Goal: Information Seeking & Learning: Find specific fact

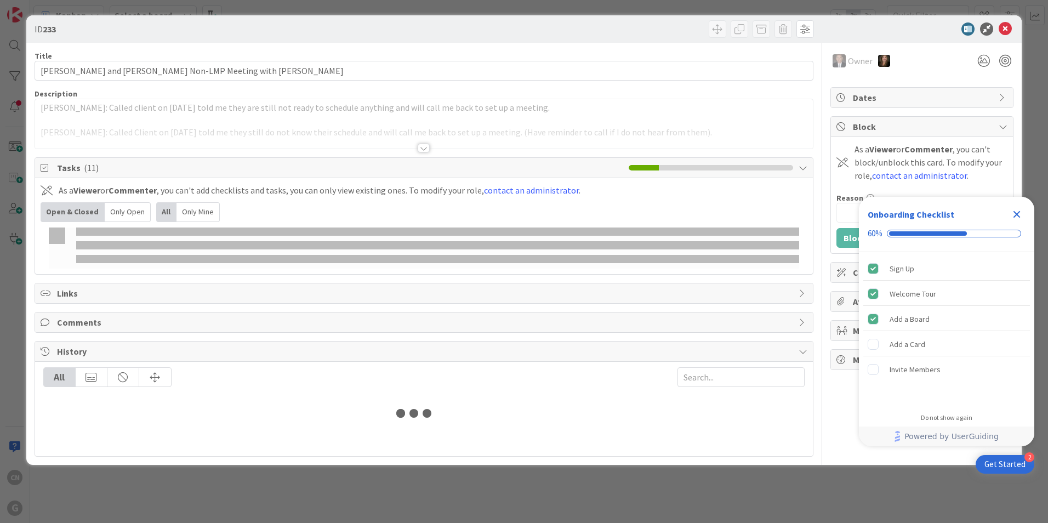
type input "[PERSON_NAME]"
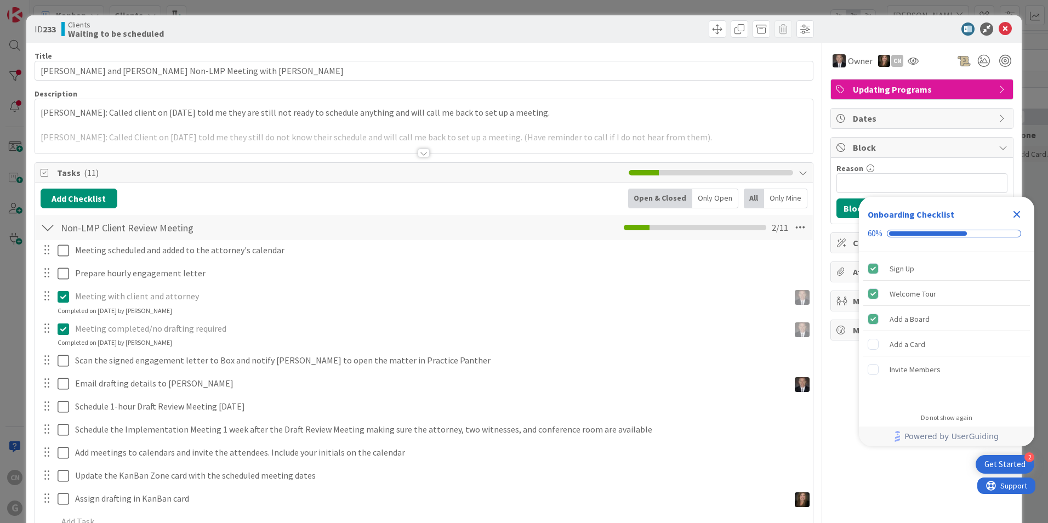
click at [41, 114] on p "[PERSON_NAME]: Called client on [DATE] told me they are still not ready to sche…" at bounding box center [424, 112] width 767 height 13
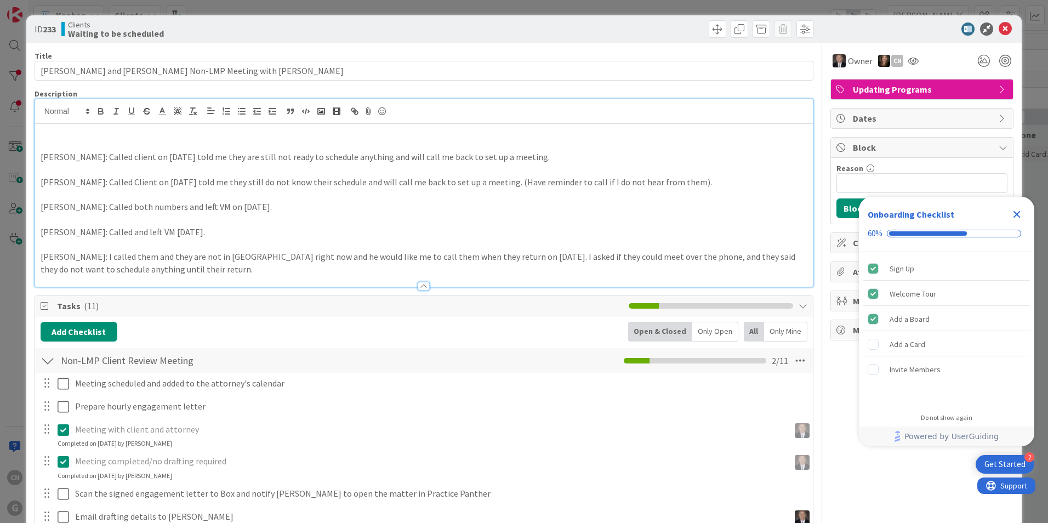
drag, startPoint x: 51, startPoint y: 148, endPoint x: 78, endPoint y: 153, distance: 27.9
click at [51, 147] on p at bounding box center [424, 145] width 767 height 13
drag, startPoint x: 79, startPoint y: 149, endPoint x: 38, endPoint y: 148, distance: 41.7
click at [38, 148] on div "CNV Notes: [PERSON_NAME]: Called client on [DATE] told me they are still not re…" at bounding box center [424, 205] width 778 height 163
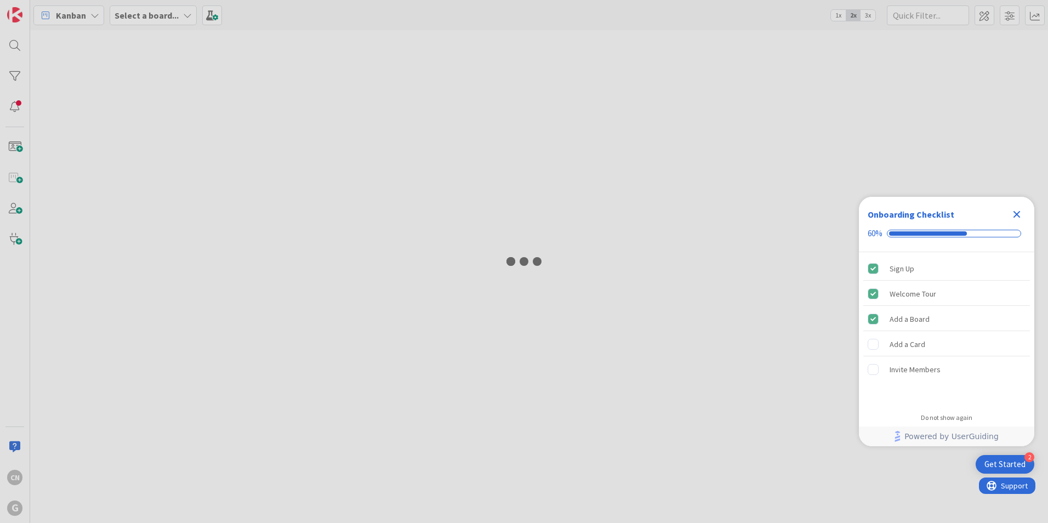
type input "[PERSON_NAME]"
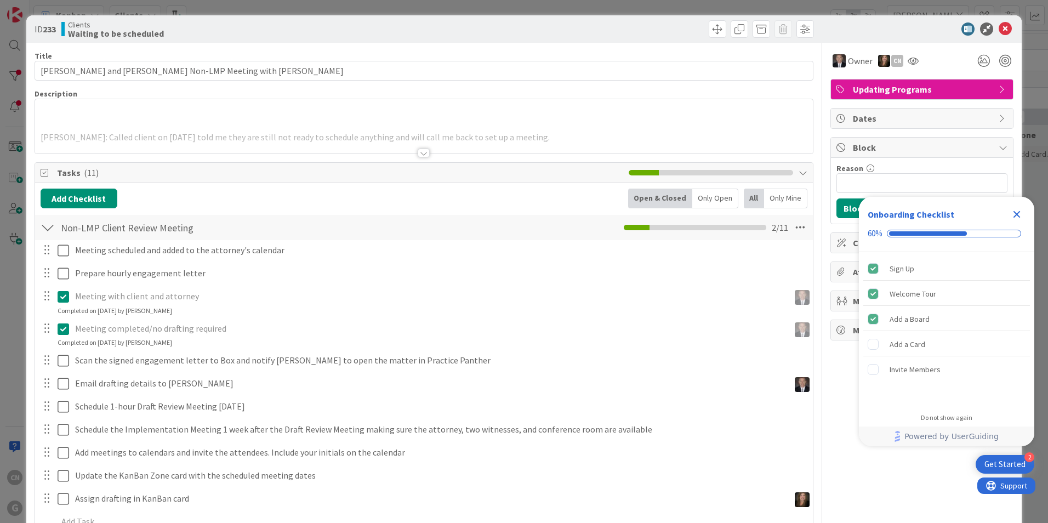
click at [1018, 212] on icon "Close Checklist" at bounding box center [1017, 214] width 7 height 7
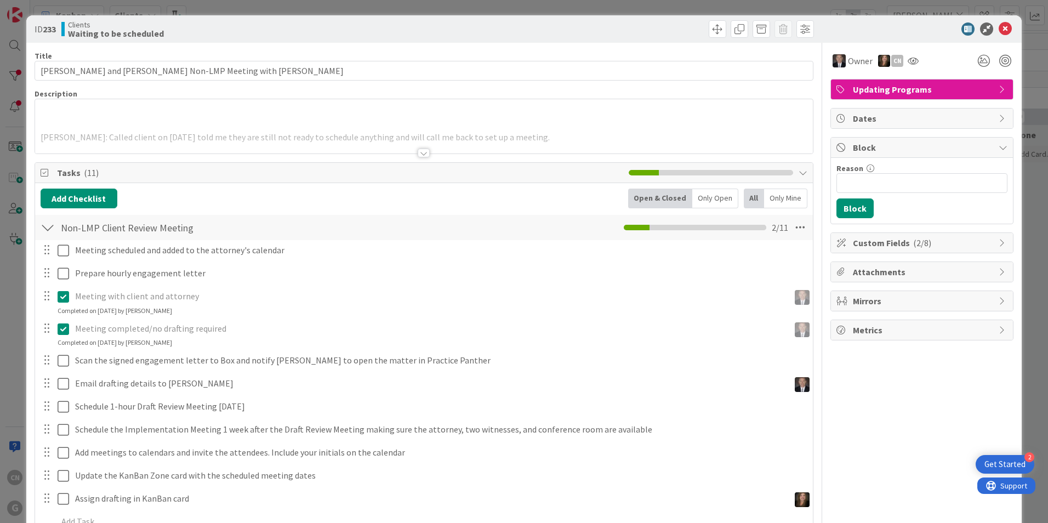
click at [425, 150] on div at bounding box center [424, 153] width 12 height 9
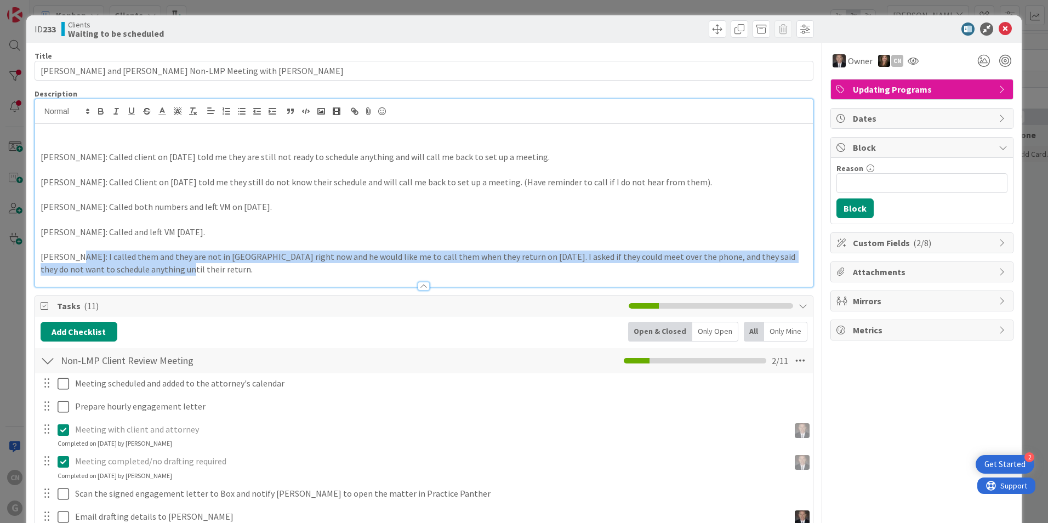
drag, startPoint x: 75, startPoint y: 259, endPoint x: 489, endPoint y: 232, distance: 415.3
click at [755, 267] on p "[PERSON_NAME]: I called them and they are not in [GEOGRAPHIC_DATA] right now an…" at bounding box center [424, 262] width 767 height 25
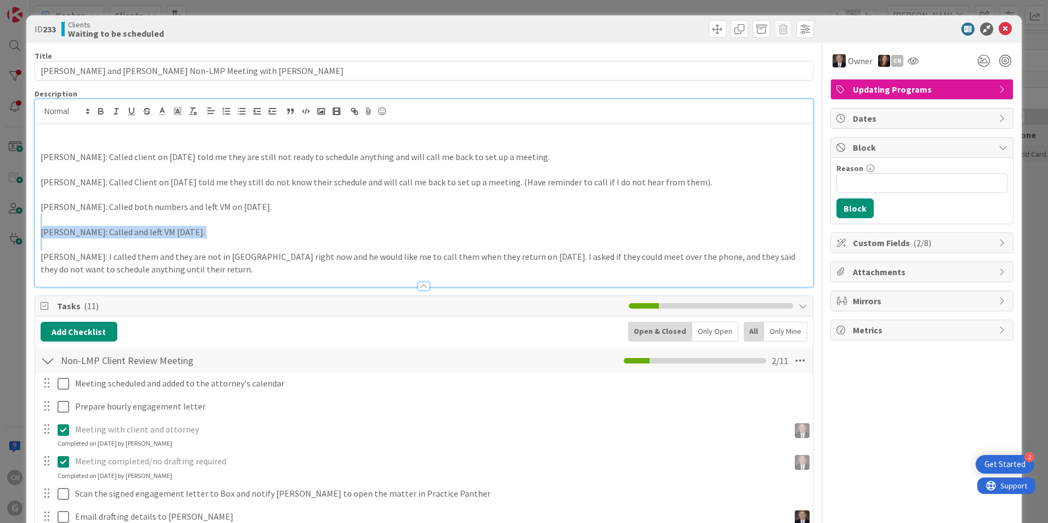
drag, startPoint x: 215, startPoint y: 224, endPoint x: 71, endPoint y: 240, distance: 145.1
click at [71, 240] on div "Dana: Called client on 1-24-25 told me they are still not ready to schedule any…" at bounding box center [424, 205] width 778 height 163
drag, startPoint x: 236, startPoint y: 212, endPoint x: 54, endPoint y: 209, distance: 182.0
click at [54, 209] on p "[PERSON_NAME]: Called both numbers and left VM on [DATE]." at bounding box center [424, 207] width 767 height 13
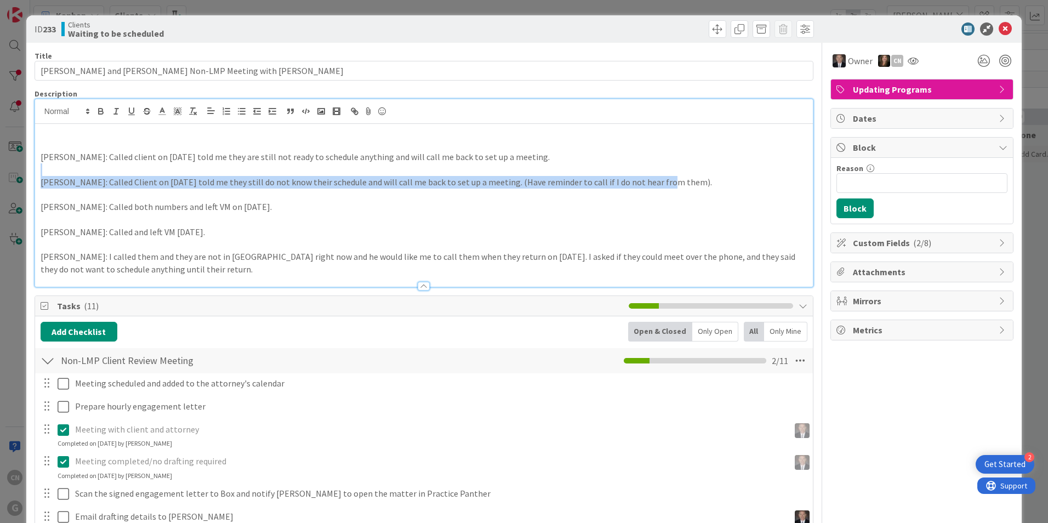
drag, startPoint x: 657, startPoint y: 180, endPoint x: 111, endPoint y: 167, distance: 546.7
click at [69, 167] on div "Dana: Called client on 1-24-25 told me they are still not ready to schedule any…" at bounding box center [424, 205] width 778 height 163
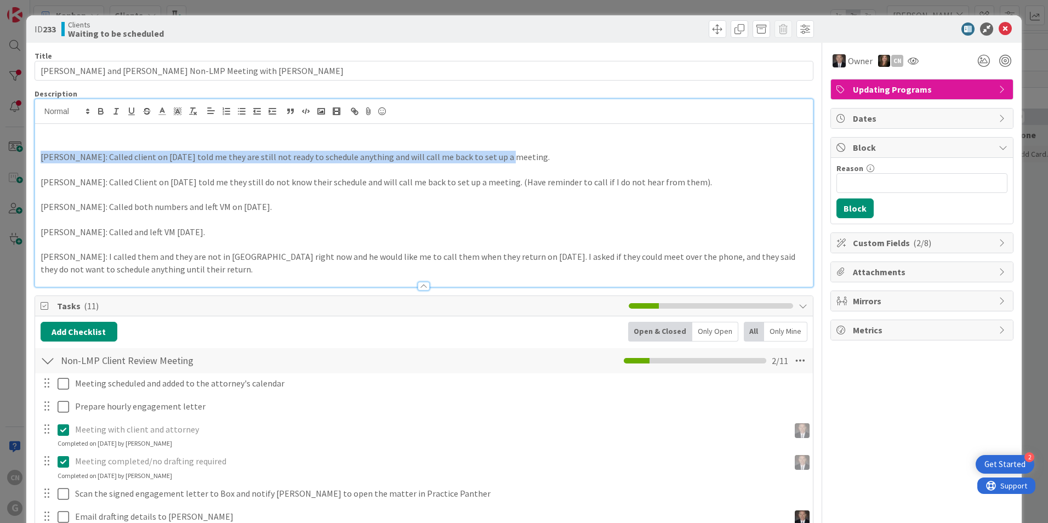
drag, startPoint x: 510, startPoint y: 161, endPoint x: 80, endPoint y: 220, distance: 433.8
click at [20, 154] on div "ID 233 Clients Waiting to be scheduled Title 52 / 128 Slaggie, Steve and Barbar…" at bounding box center [524, 261] width 1048 height 523
